Goal: Information Seeking & Learning: Check status

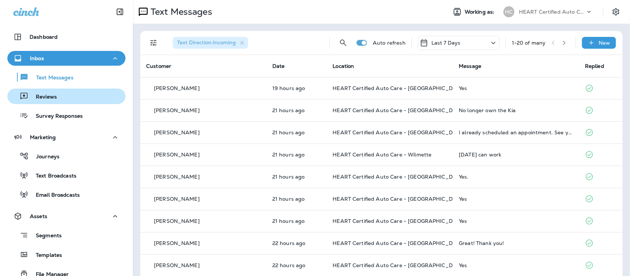
click at [42, 99] on p "Reviews" at bounding box center [42, 97] width 28 height 7
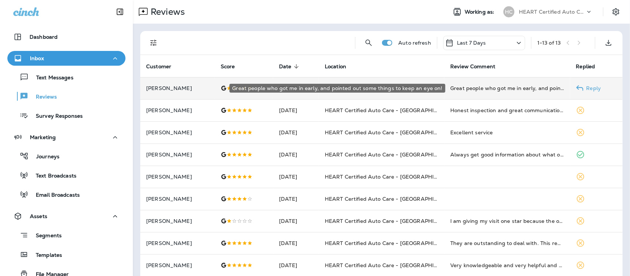
click at [482, 89] on div "Great people who got me in early, and pointed out some things to keep an eye on!" at bounding box center [507, 87] width 114 height 7
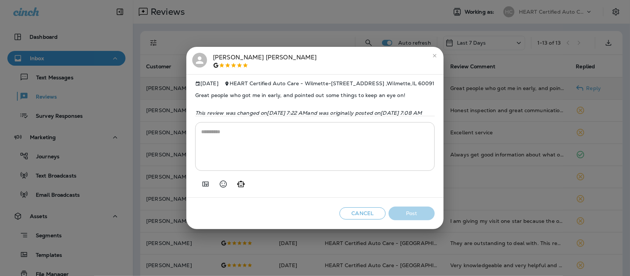
click at [436, 56] on icon "close" at bounding box center [434, 55] width 3 height 3
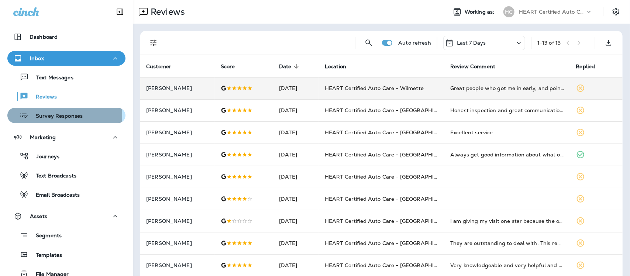
click at [54, 115] on p "Survey Responses" at bounding box center [55, 116] width 54 height 7
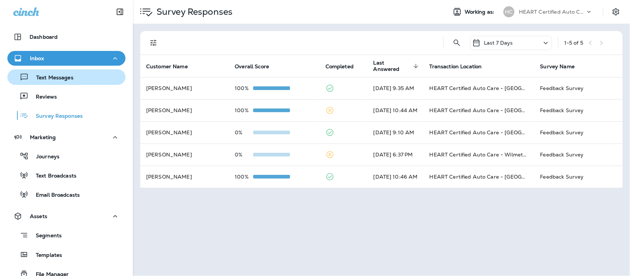
click at [52, 81] on p "Text Messages" at bounding box center [51, 78] width 45 height 7
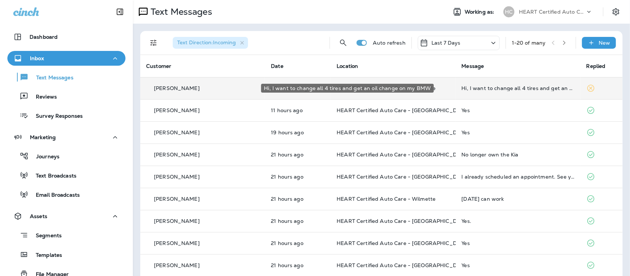
click at [491, 87] on div "Hi, I want to change all 4 tires and get an oil change on my BMW" at bounding box center [517, 88] width 113 height 6
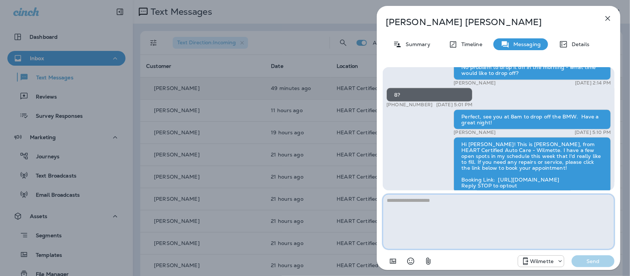
scroll to position [-92, 0]
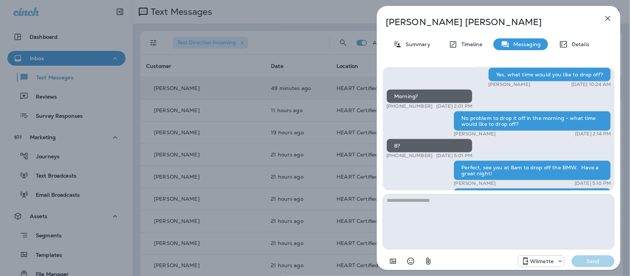
click at [607, 17] on icon "button" at bounding box center [607, 18] width 9 height 9
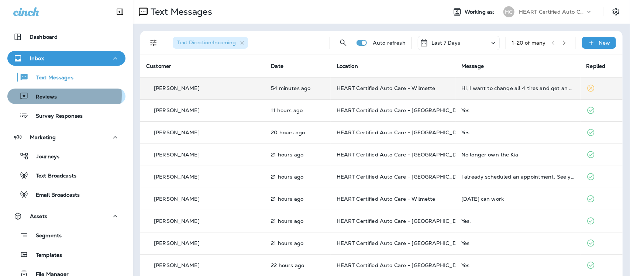
click at [44, 95] on p "Reviews" at bounding box center [42, 97] width 28 height 7
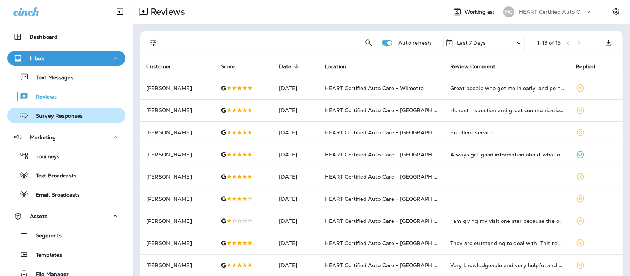
click at [49, 115] on p "Survey Responses" at bounding box center [55, 116] width 54 height 7
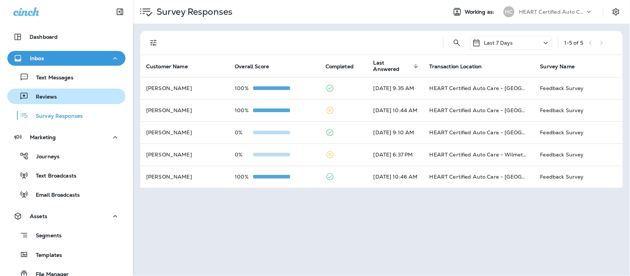
click at [48, 97] on p "Reviews" at bounding box center [42, 97] width 28 height 7
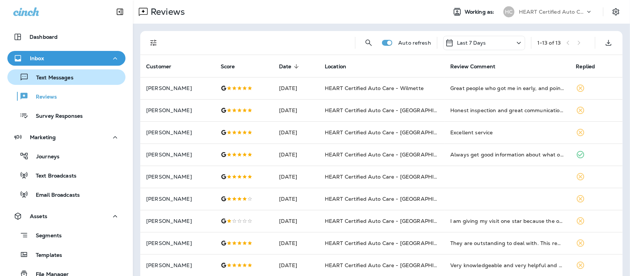
click at [54, 77] on p "Text Messages" at bounding box center [51, 78] width 45 height 7
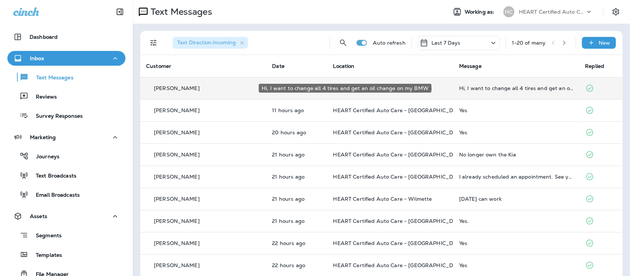
click at [480, 87] on div "Hi, I want to change all 4 tires and get an oil change on my BMW" at bounding box center [516, 88] width 114 height 6
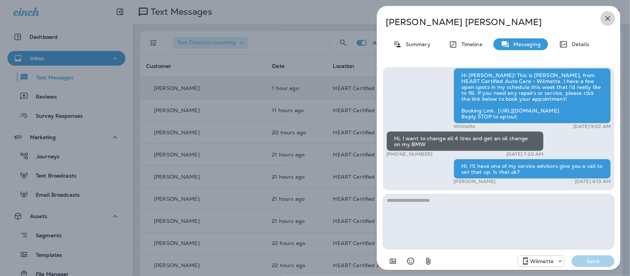
click at [607, 19] on icon "button" at bounding box center [607, 18] width 5 height 5
